Goal: Task Accomplishment & Management: Manage account settings

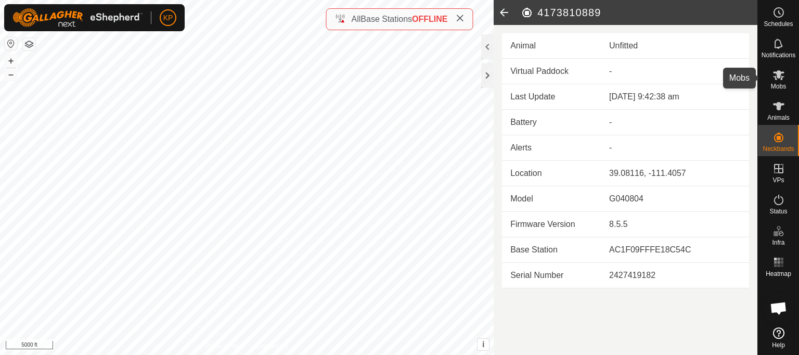
click at [778, 75] on icon at bounding box center [778, 75] width 11 height 10
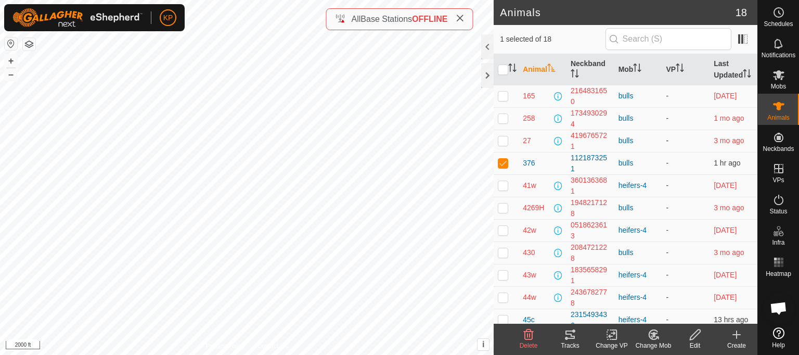
click at [501, 145] on p-checkbox at bounding box center [503, 140] width 10 height 8
checkbox input "true"
click at [774, 81] on icon at bounding box center [778, 75] width 12 height 12
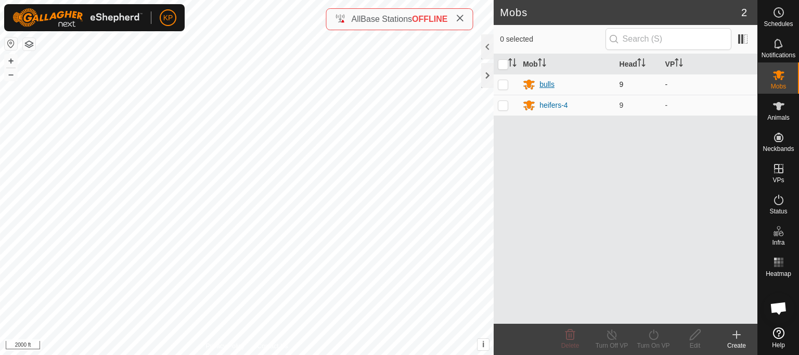
click at [550, 84] on div "bulls" at bounding box center [546, 84] width 15 height 11
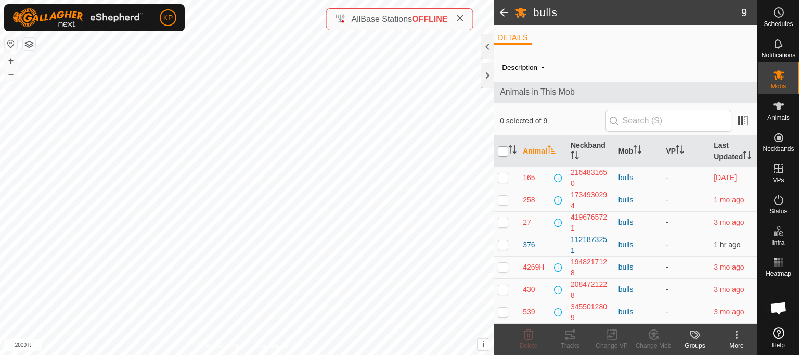
click at [503, 157] on input "checkbox" at bounding box center [503, 151] width 10 height 10
checkbox input "true"
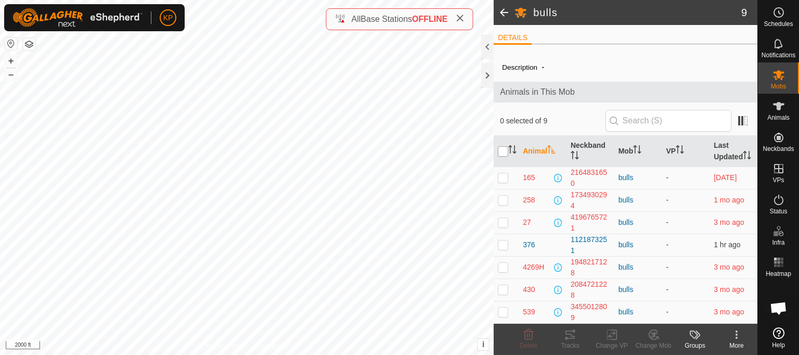
checkbox input "true"
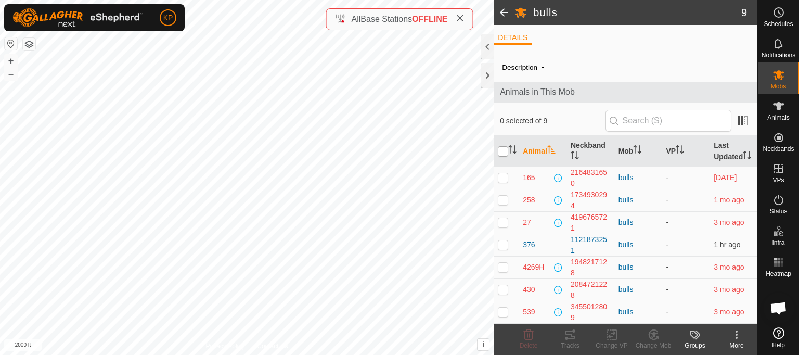
checkbox input "true"
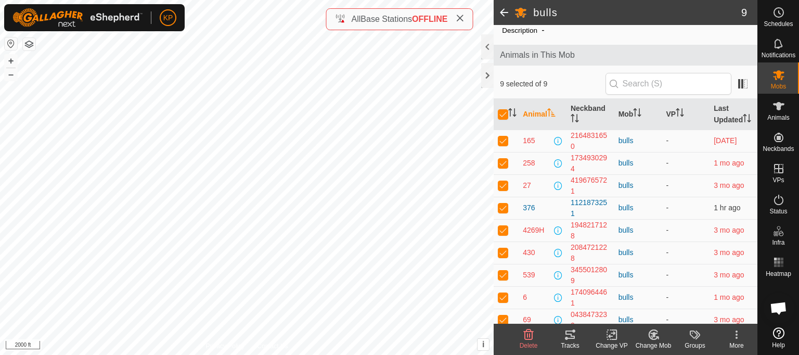
scroll to position [54, 0]
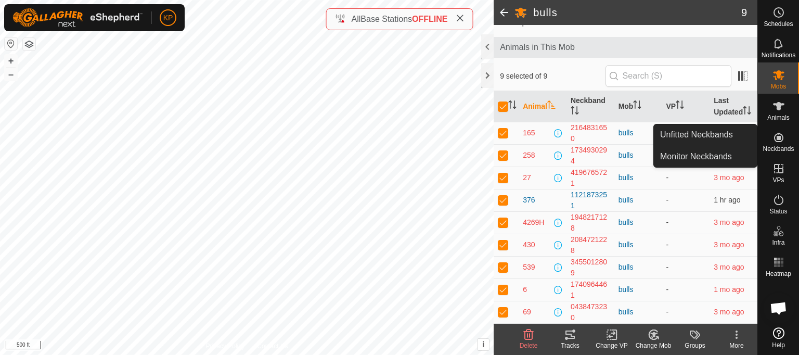
click at [778, 136] on icon at bounding box center [778, 137] width 9 height 9
click at [712, 156] on link "Monitor Neckbands" at bounding box center [705, 156] width 103 height 21
